Goal: Information Seeking & Learning: Learn about a topic

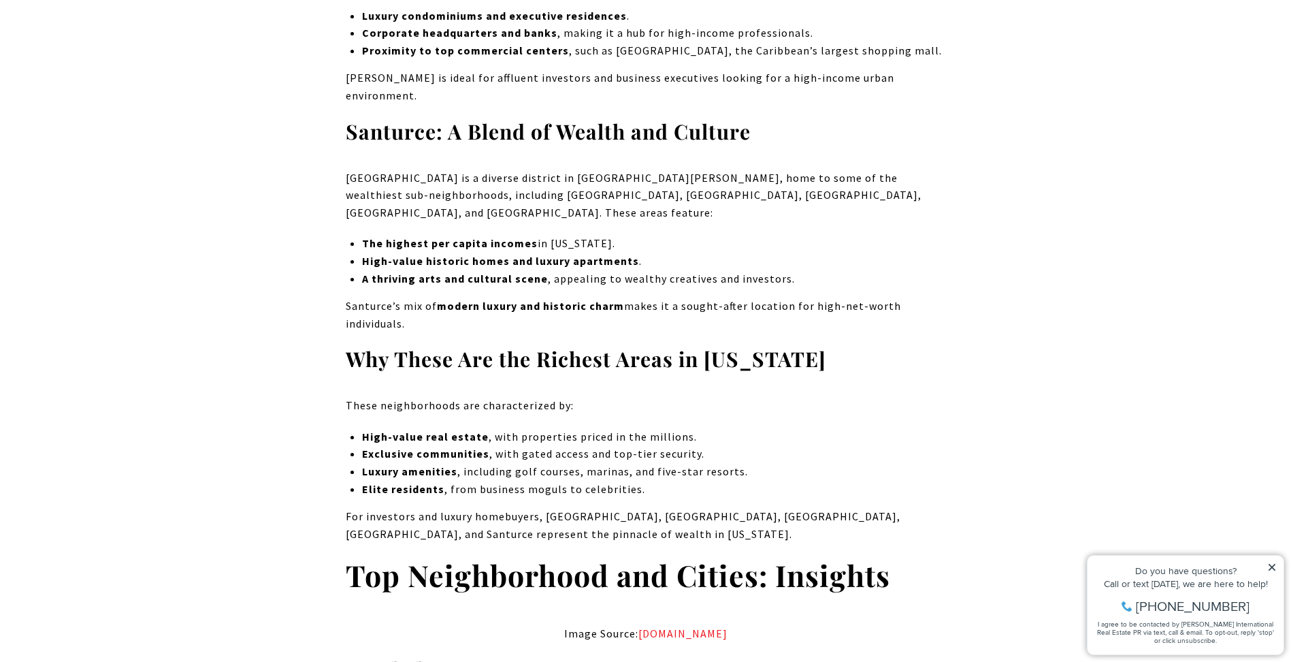
scroll to position [2995, 0]
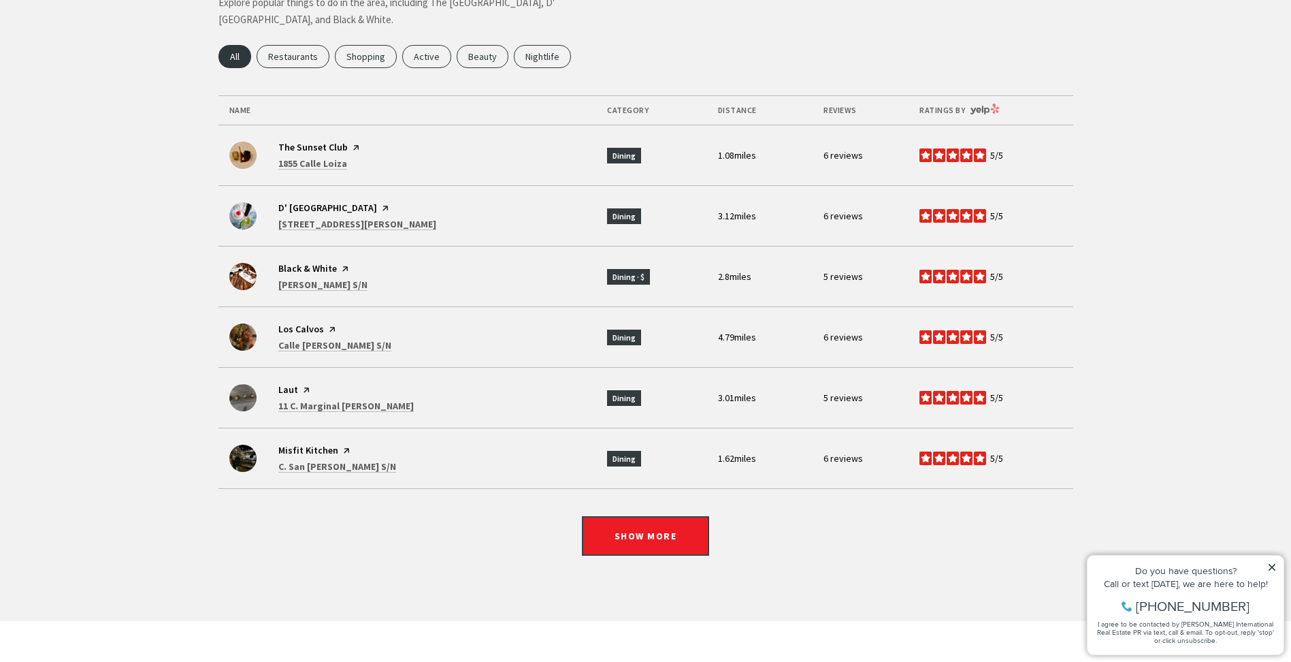
scroll to position [3200, 0]
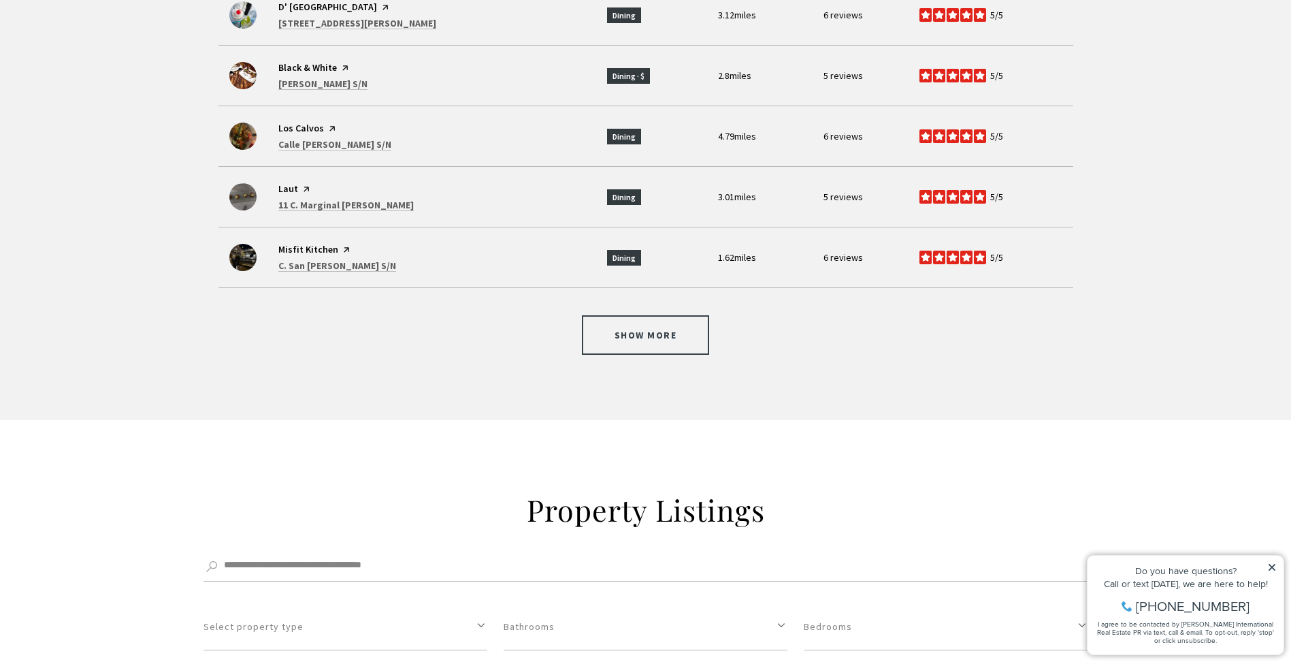
click at [677, 315] on button "Show more" at bounding box center [646, 334] width 128 height 39
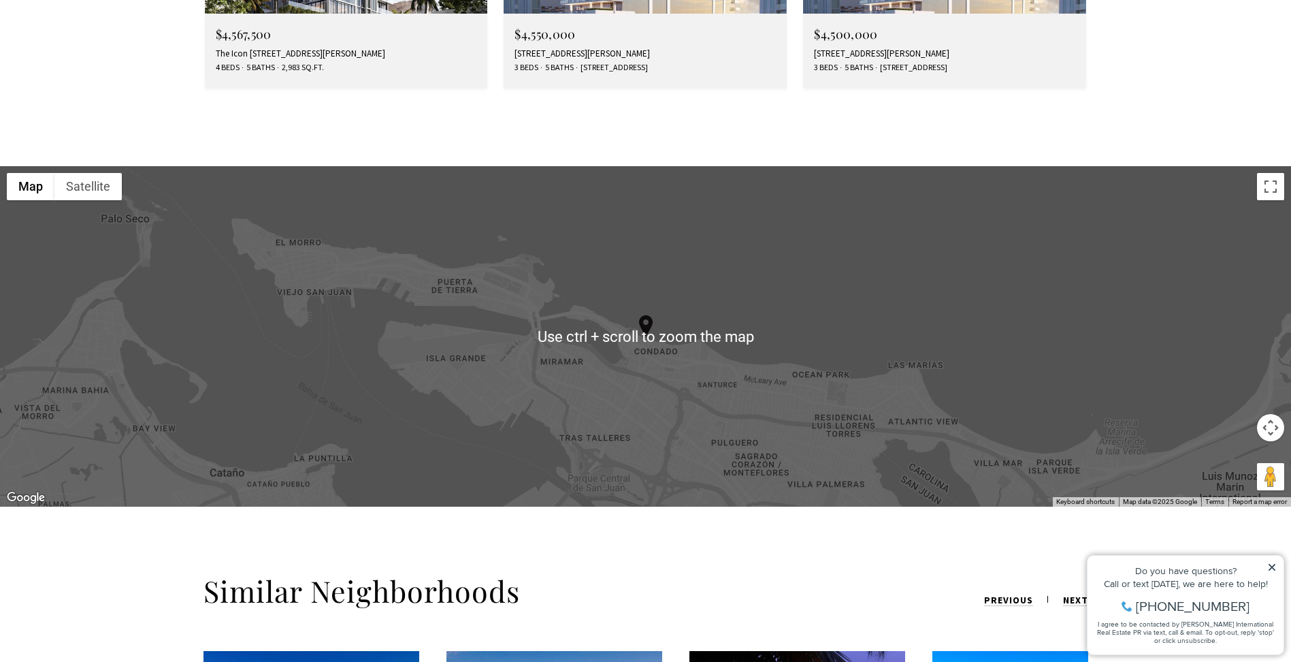
scroll to position [5242, 0]
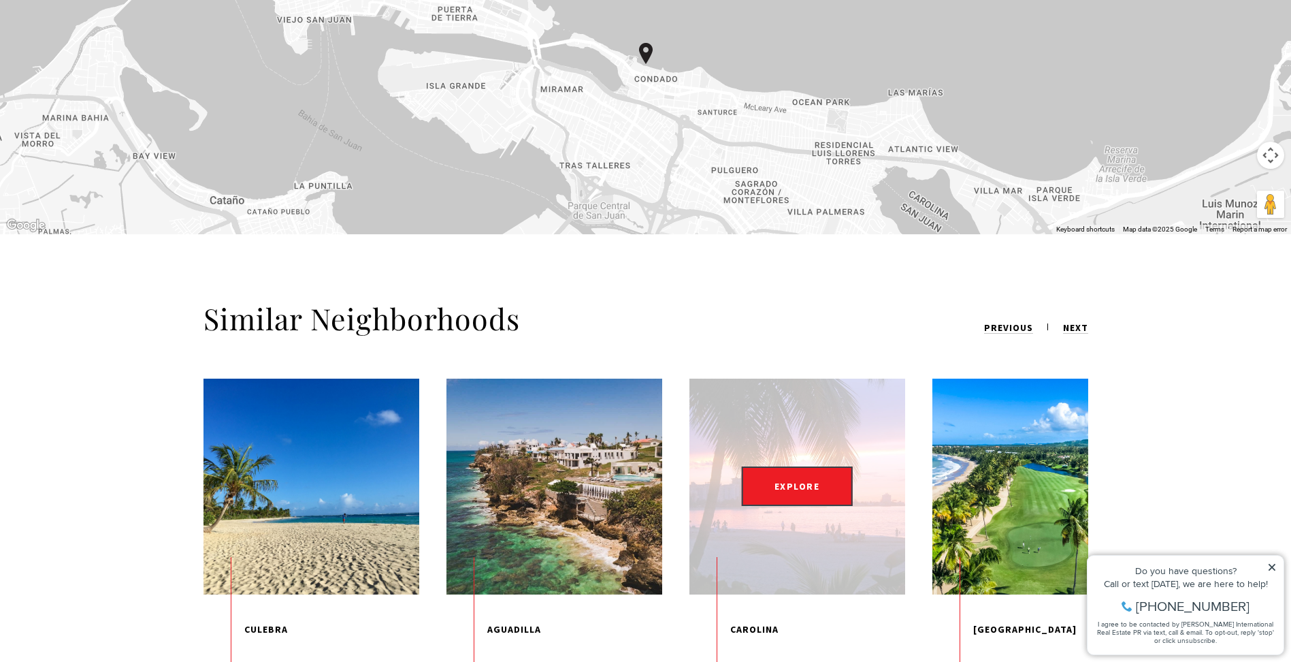
click at [774, 379] on figure "EXPLORE" at bounding box center [798, 487] width 216 height 216
